Goal: Task Accomplishment & Management: Use online tool/utility

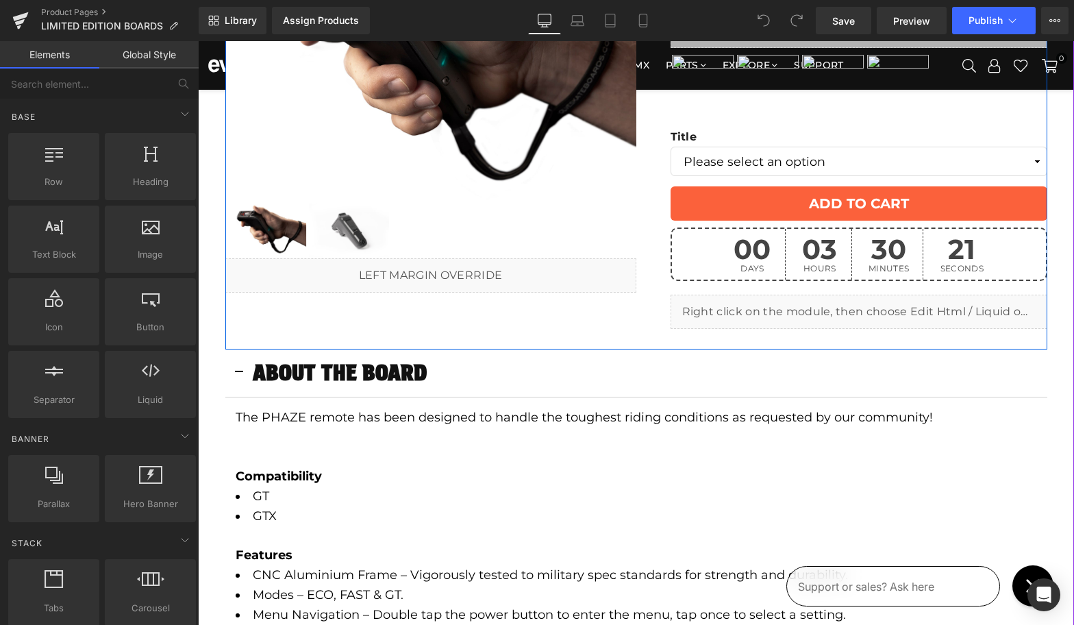
scroll to position [232, 0]
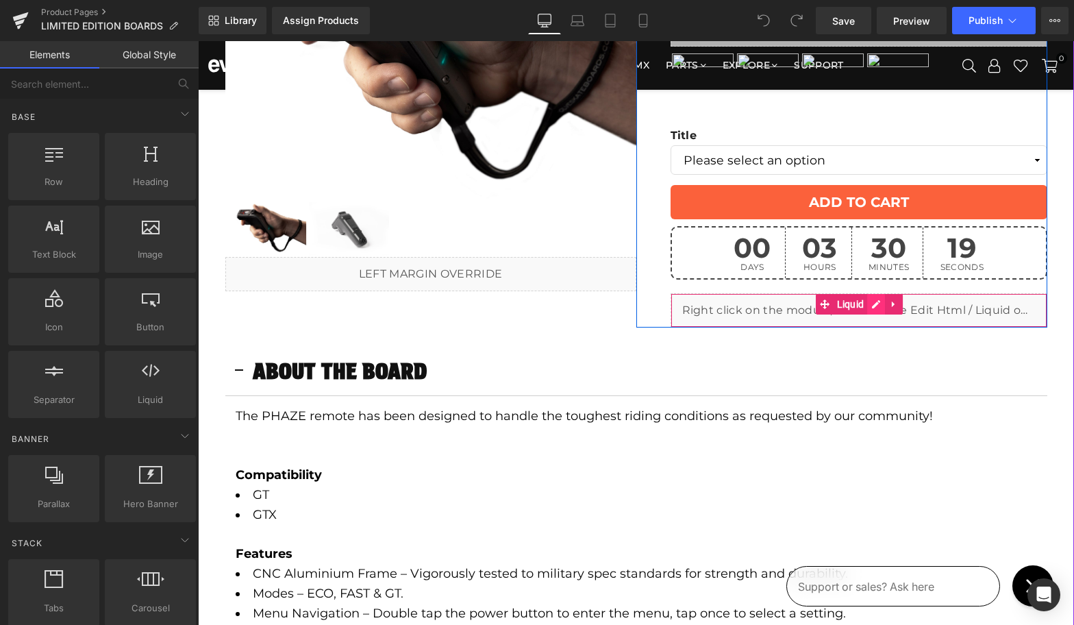
click at [872, 307] on icon at bounding box center [876, 304] width 10 height 10
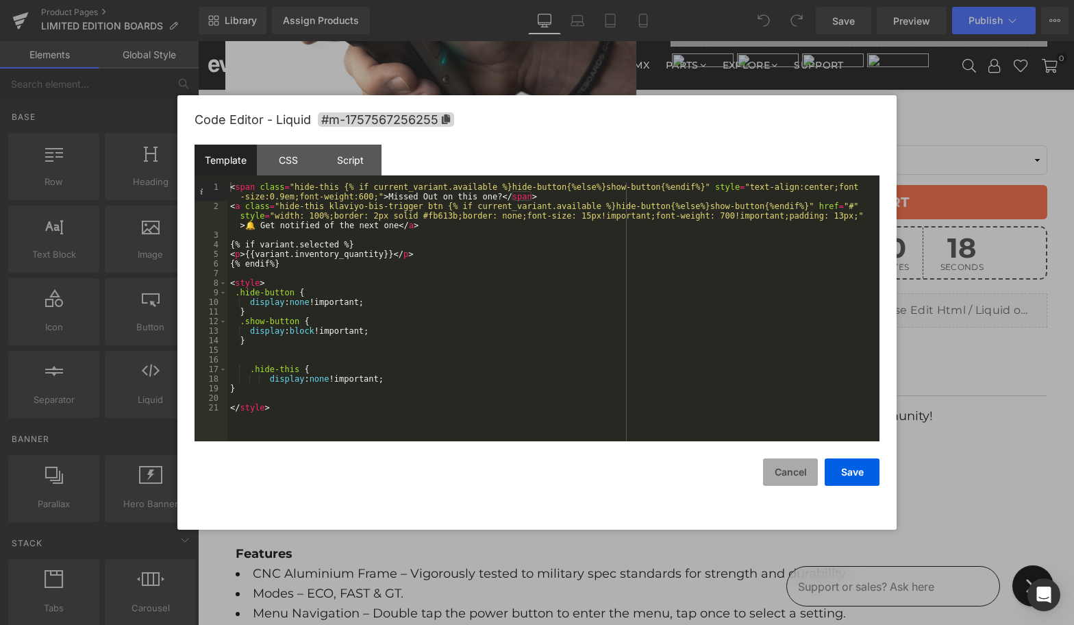
click at [796, 483] on button "Cancel" at bounding box center [790, 471] width 55 height 27
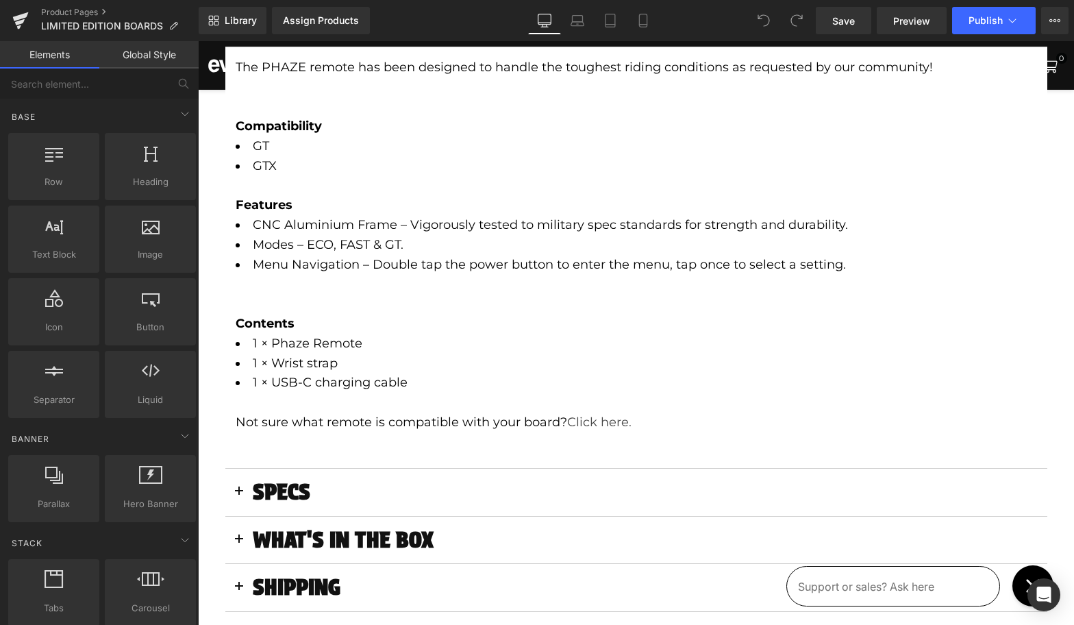
scroll to position [0, 0]
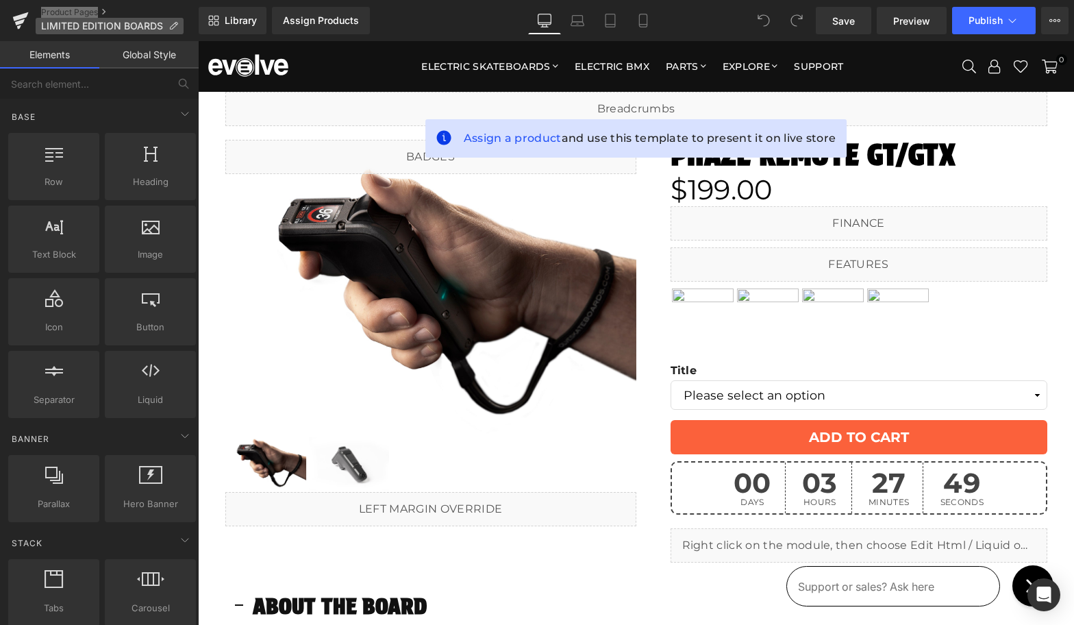
drag, startPoint x: 53, startPoint y: 14, endPoint x: 62, endPoint y: 21, distance: 10.8
click at [0, 0] on div "Product Pages LIMITED EDITION BOARDS" at bounding box center [99, 20] width 199 height 41
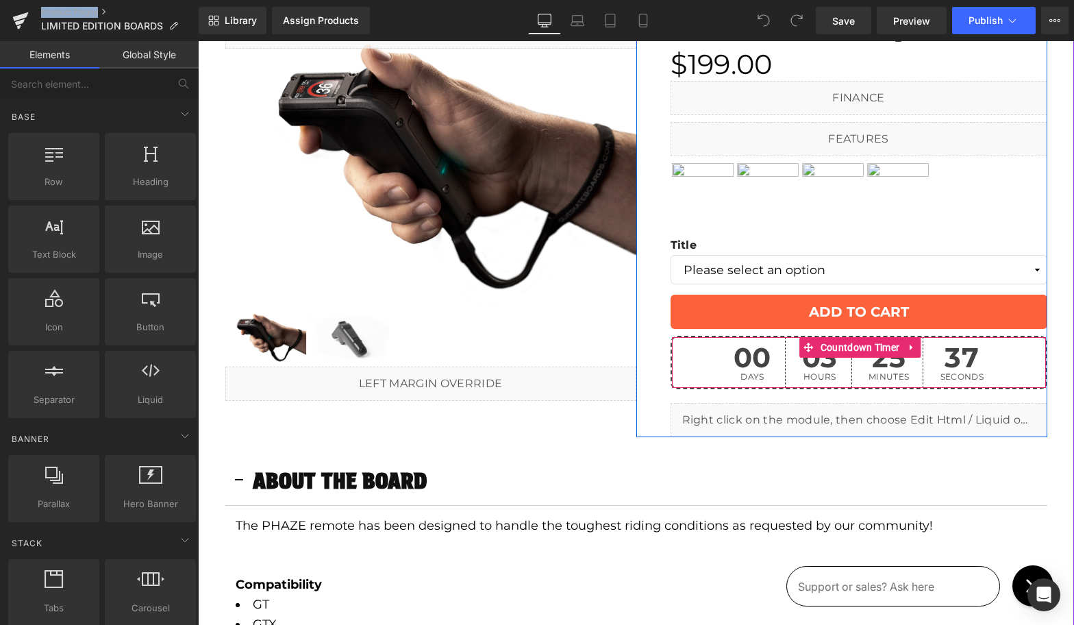
scroll to position [142, 0]
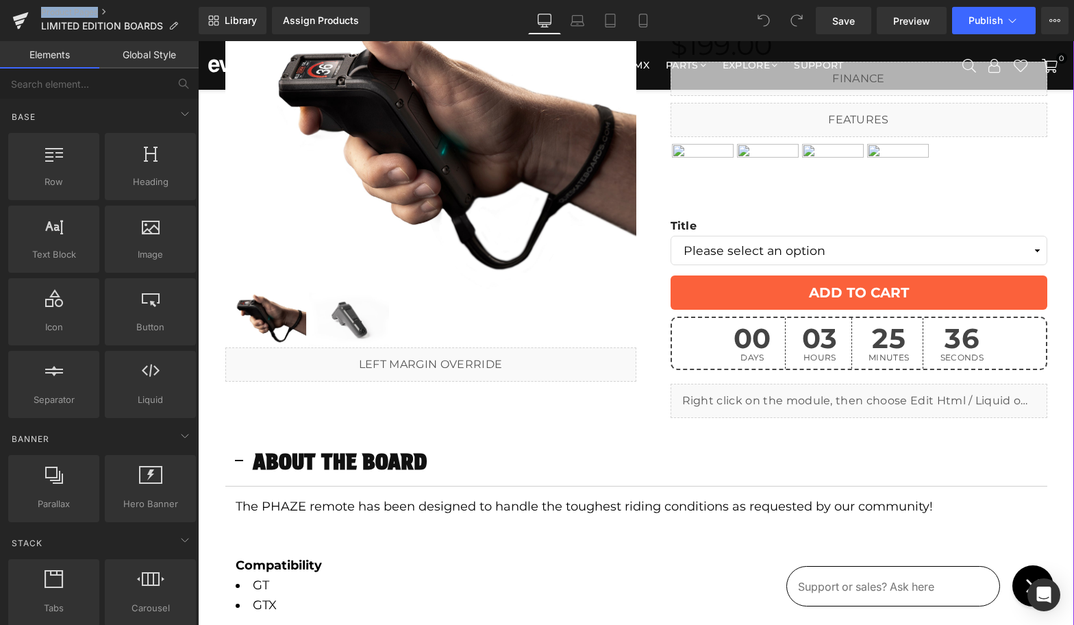
click at [891, 394] on div "Liquid" at bounding box center [858, 401] width 377 height 34
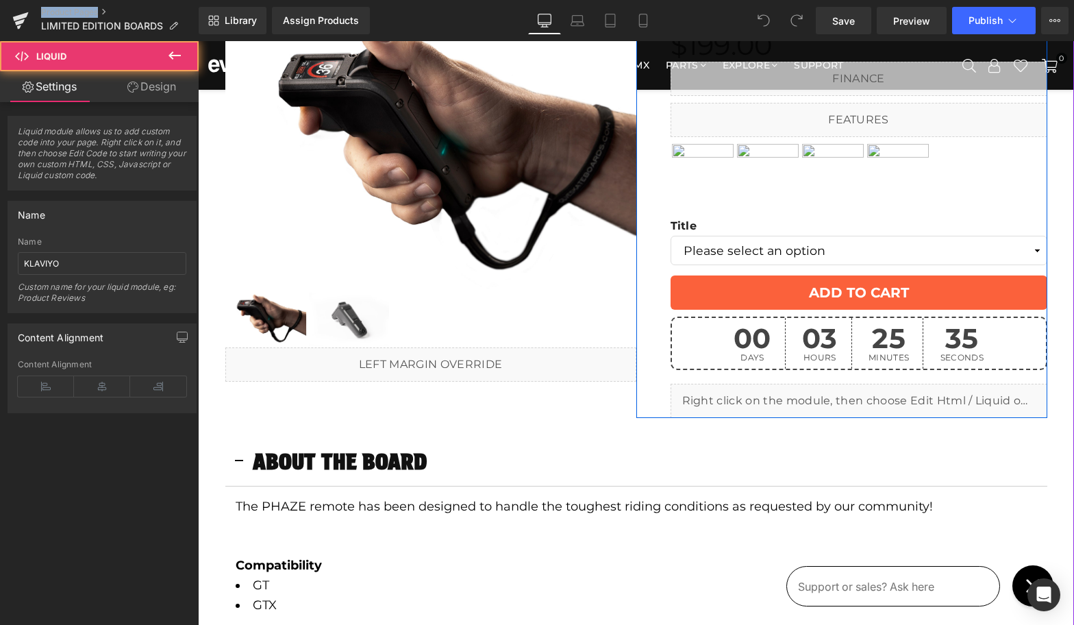
click at [877, 392] on link at bounding box center [873, 394] width 14 height 16
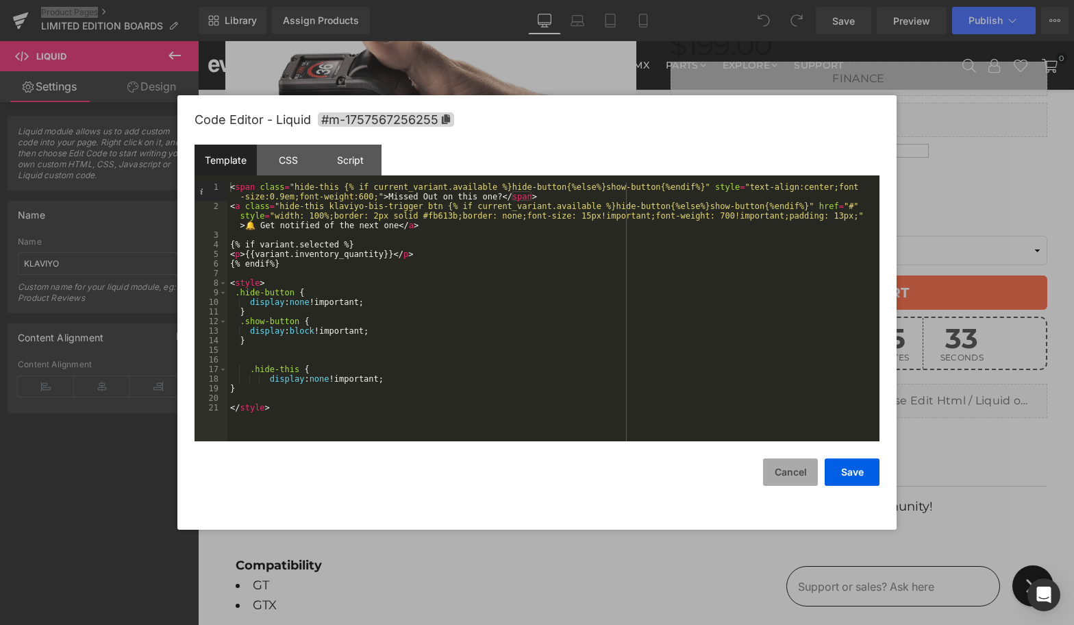
click at [792, 479] on button "Cancel" at bounding box center [790, 471] width 55 height 27
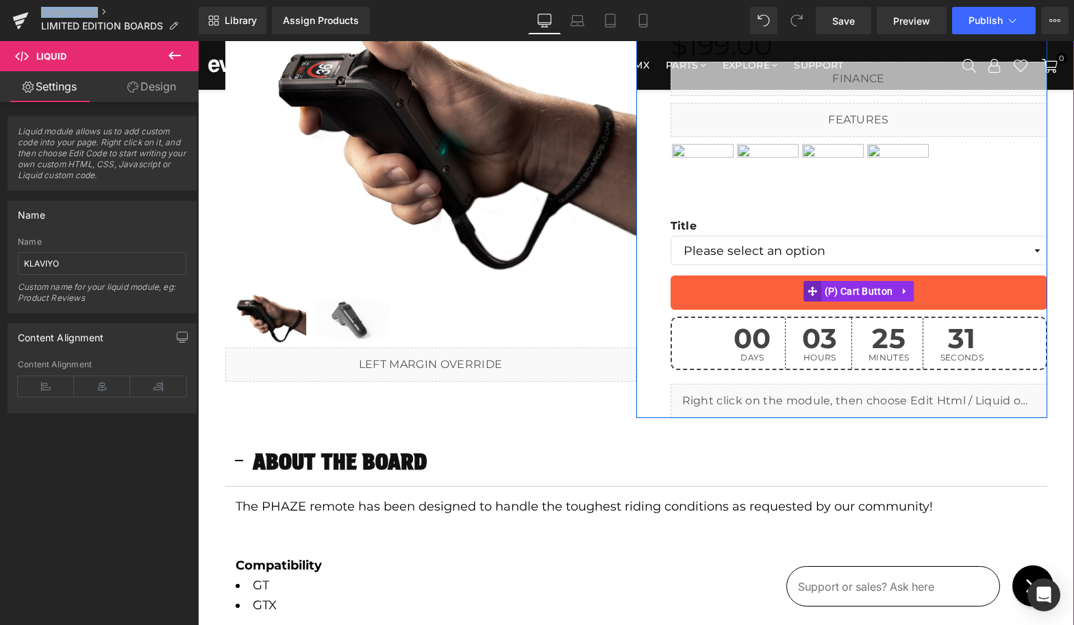
click at [820, 292] on span at bounding box center [812, 291] width 18 height 21
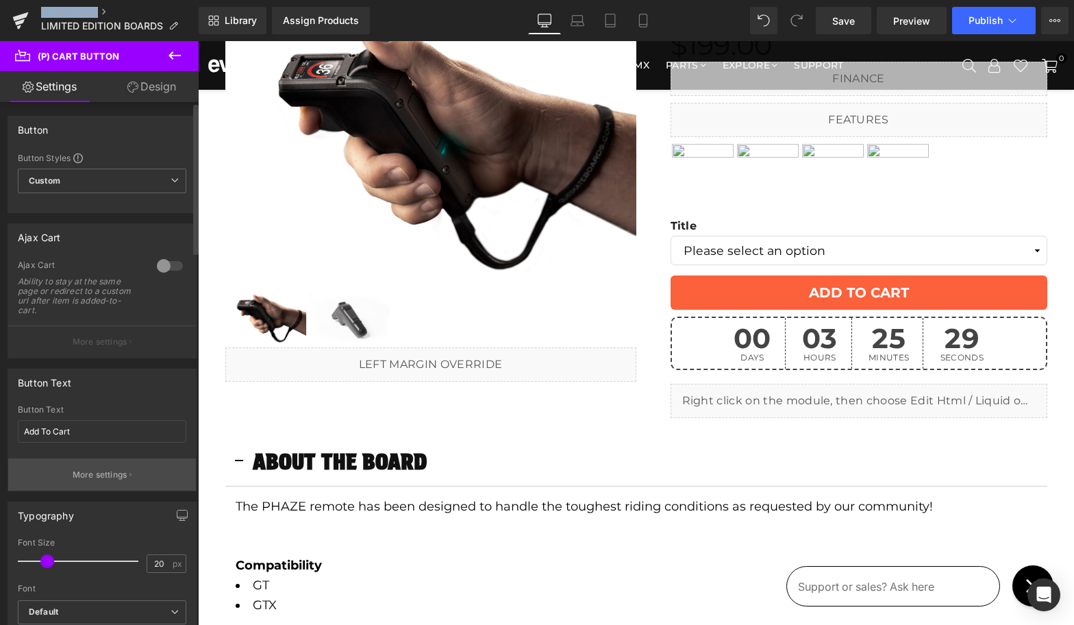
click at [82, 478] on p "More settings" at bounding box center [100, 474] width 55 height 12
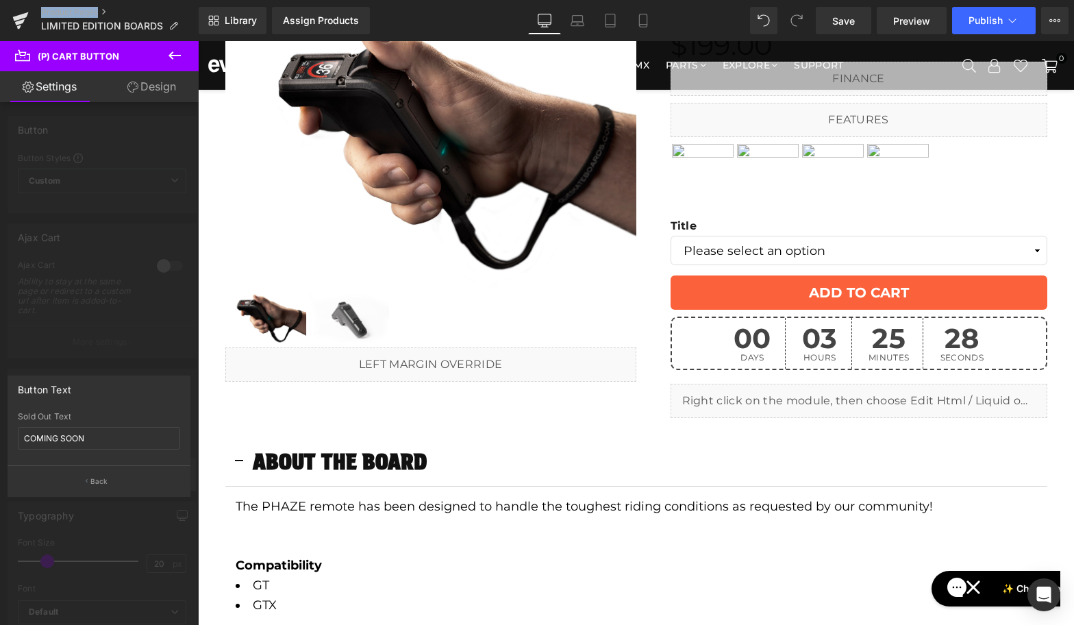
click at [82, 478] on button "Back" at bounding box center [99, 480] width 183 height 31
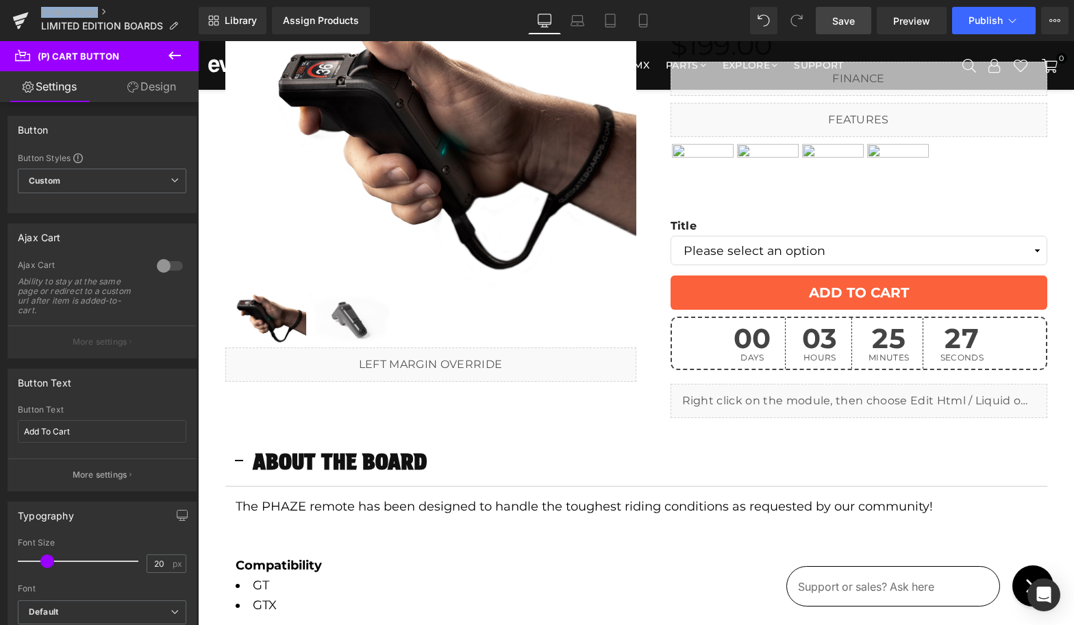
click at [851, 19] on span "Save" at bounding box center [843, 21] width 23 height 14
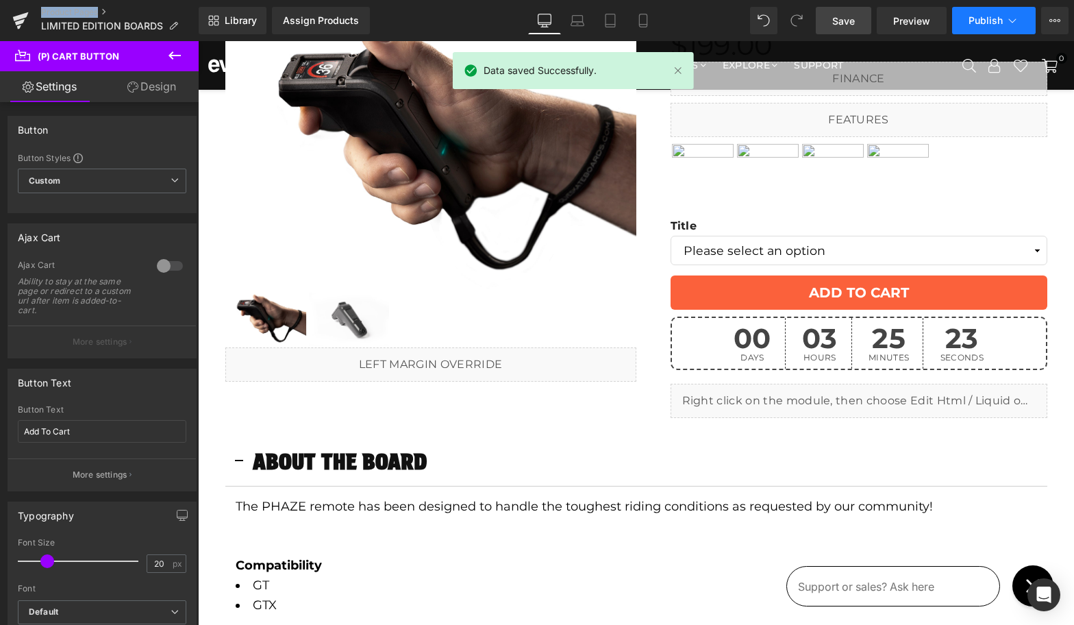
click at [981, 20] on span "Publish" at bounding box center [985, 20] width 34 height 11
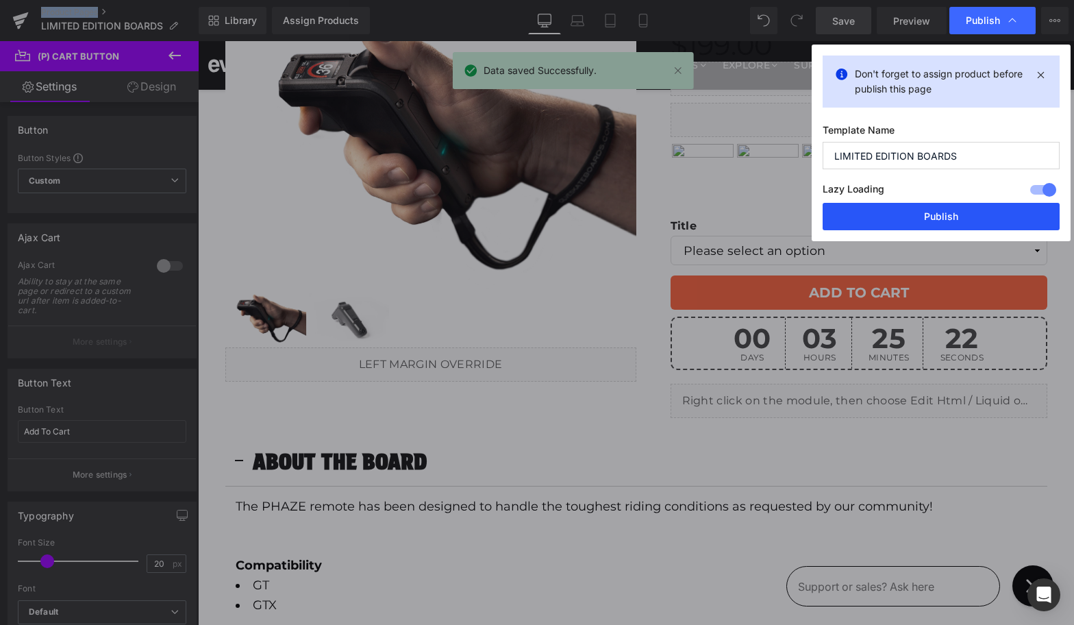
drag, startPoint x: 932, startPoint y: 210, endPoint x: 734, endPoint y: 169, distance: 202.2
click at [932, 210] on button "Publish" at bounding box center [941, 216] width 237 height 27
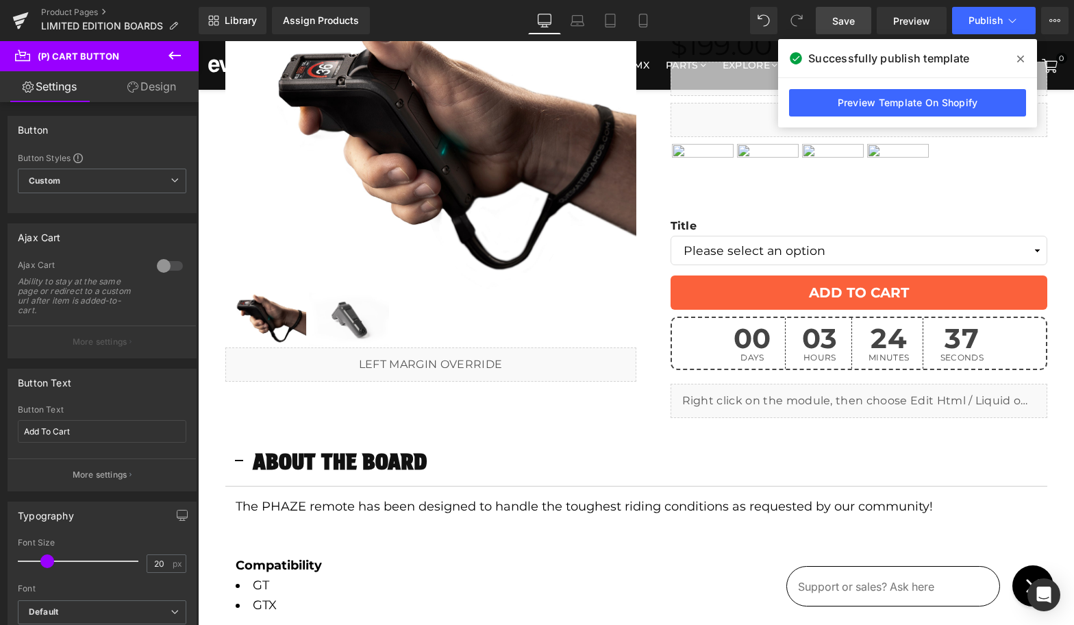
click at [1019, 58] on icon at bounding box center [1020, 58] width 7 height 7
